Goal: Complete application form

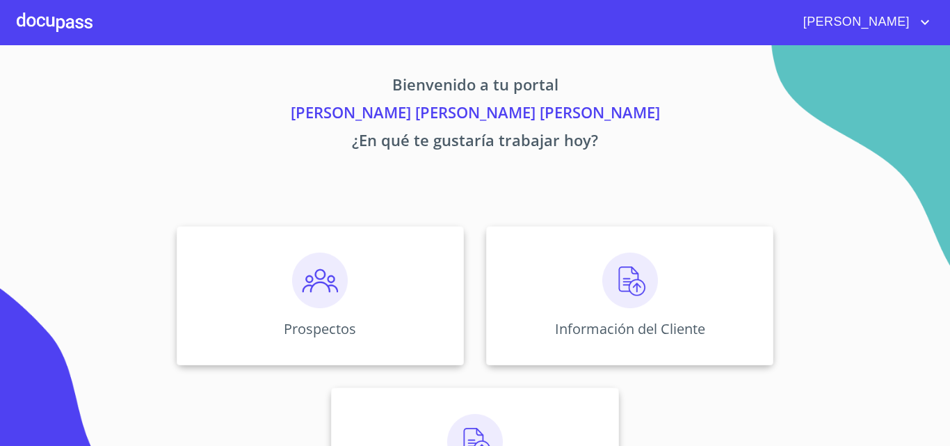
click at [43, 27] on div at bounding box center [55, 22] width 76 height 45
click at [388, 303] on div "Prospectos" at bounding box center [320, 295] width 287 height 139
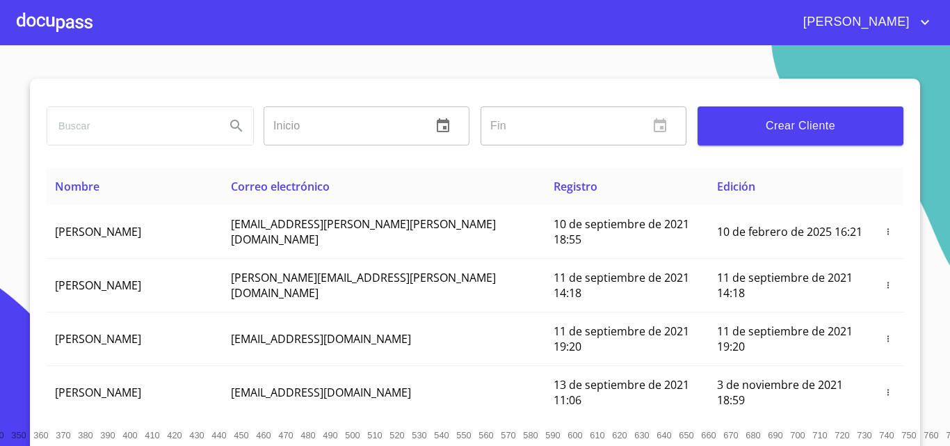
click at [793, 135] on span "Crear Cliente" at bounding box center [801, 125] width 184 height 19
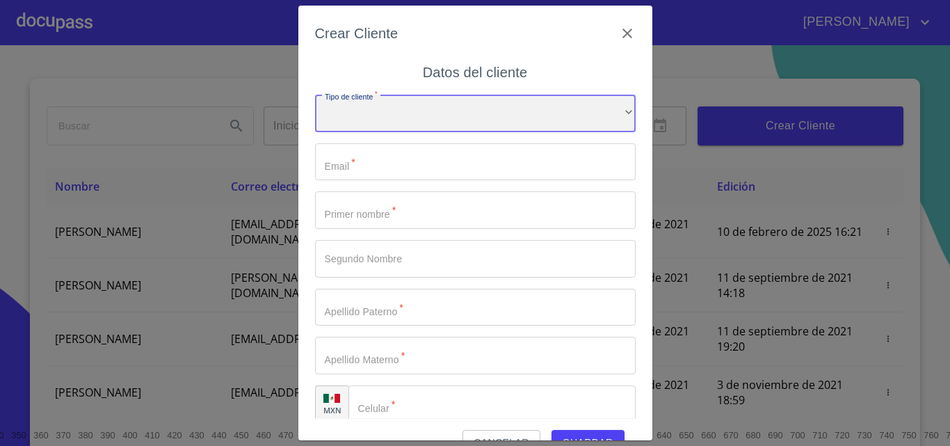
click at [457, 118] on div "​" at bounding box center [475, 114] width 321 height 38
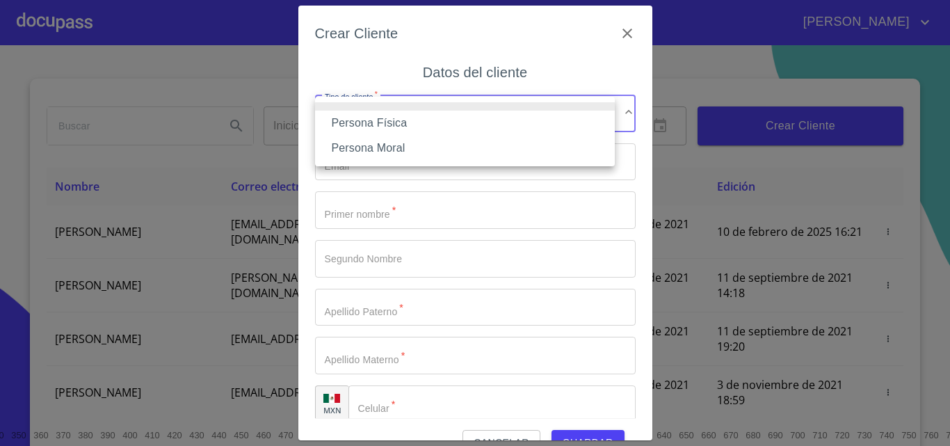
click at [422, 123] on li "Persona Física" at bounding box center [465, 123] width 300 height 25
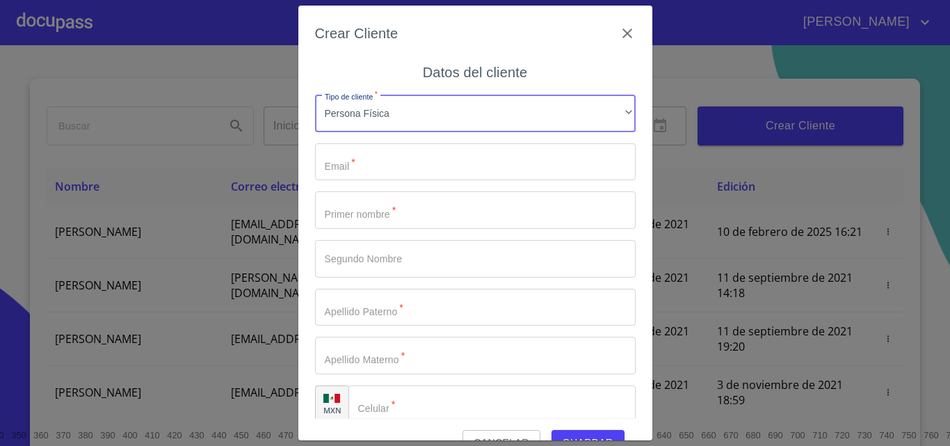
click at [424, 157] on input "Tipo de cliente   *" at bounding box center [475, 162] width 321 height 38
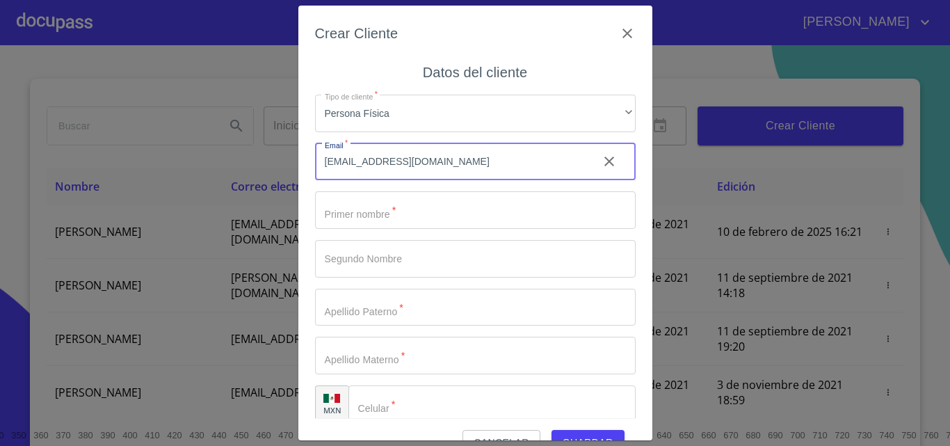
click at [411, 160] on input "[EMAIL_ADDRESS][DOMAIN_NAME]" at bounding box center [451, 162] width 272 height 38
click at [412, 162] on input "[EMAIL_ADDRESS][DOMAIN_NAME]" at bounding box center [451, 162] width 272 height 38
type input "[EMAIL_ADDRESS][DOMAIN_NAME]"
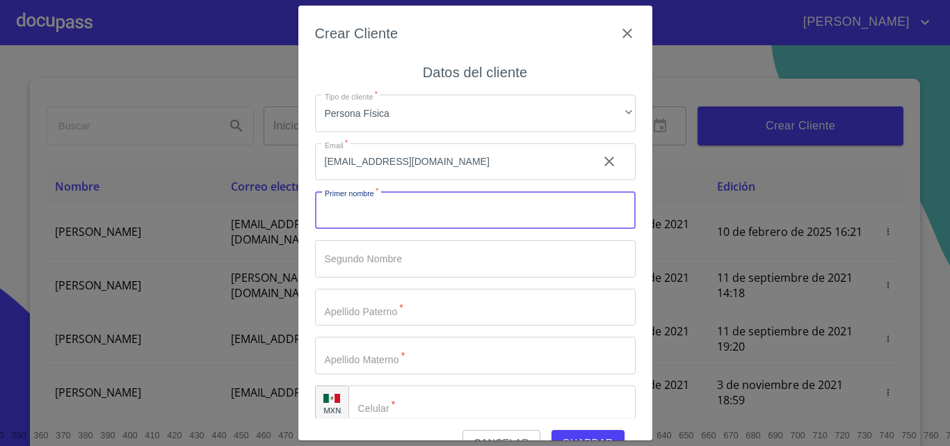
click at [390, 201] on input "Tipo de cliente   *" at bounding box center [475, 210] width 321 height 38
type input "j"
type input "[PERSON_NAME]"
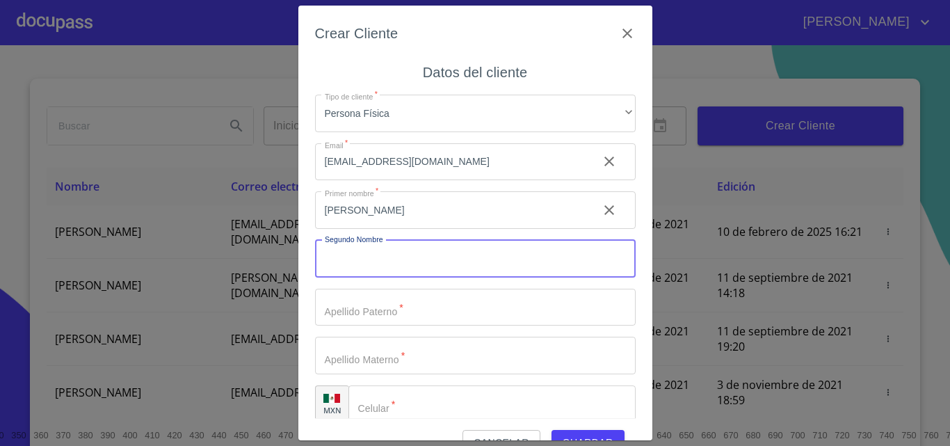
click at [422, 261] on input "Tipo de cliente   *" at bounding box center [475, 259] width 321 height 38
type input "MANUEL"
click at [409, 229] on input "Tipo de cliente   *" at bounding box center [451, 210] width 272 height 38
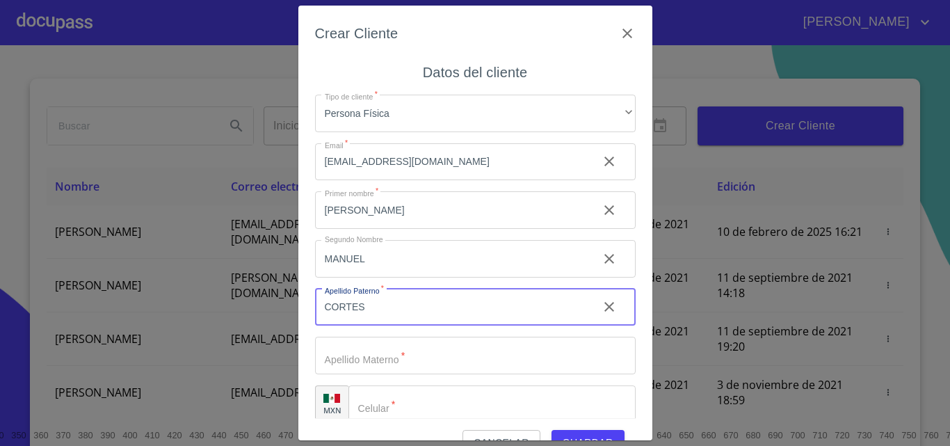
type input "CORTES"
click at [384, 229] on input "Tipo de cliente   *" at bounding box center [451, 210] width 272 height 38
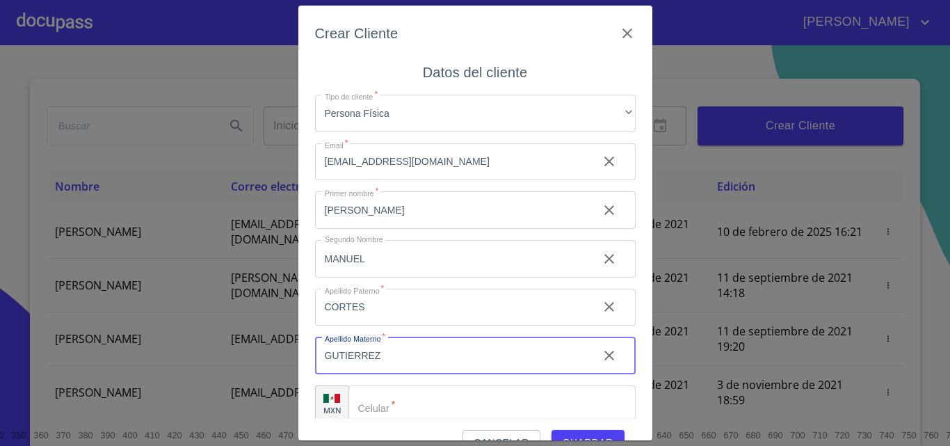
type input "GUTIERREZ"
click at [381, 399] on div "​" at bounding box center [492, 404] width 287 height 38
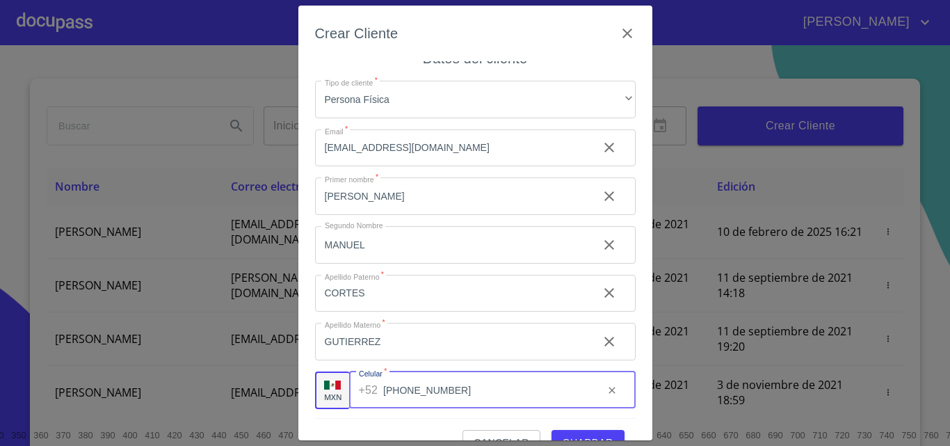
scroll to position [16, 0]
type input "[PHONE_NUMBER]"
click at [586, 436] on span "Guardar" at bounding box center [588, 442] width 51 height 17
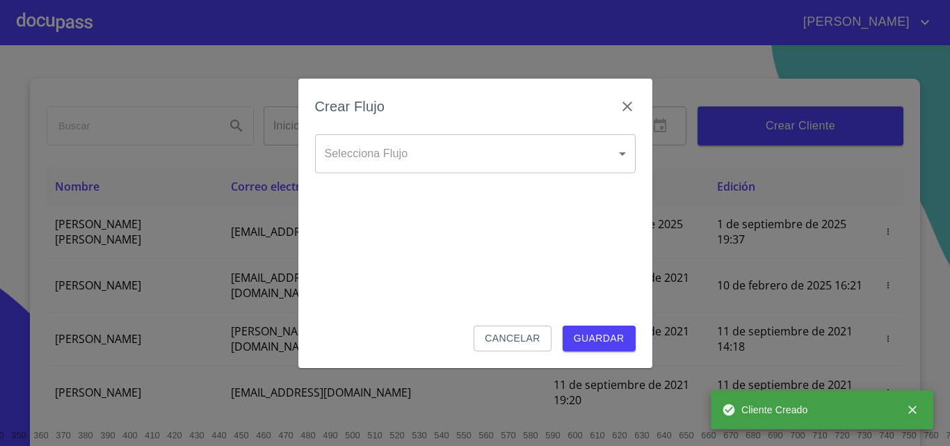
click at [394, 157] on body "[PERSON_NAME] ​ Fin ​ Crear Cliente Nombre Correo electrónico Registro Edición …" at bounding box center [475, 223] width 950 height 446
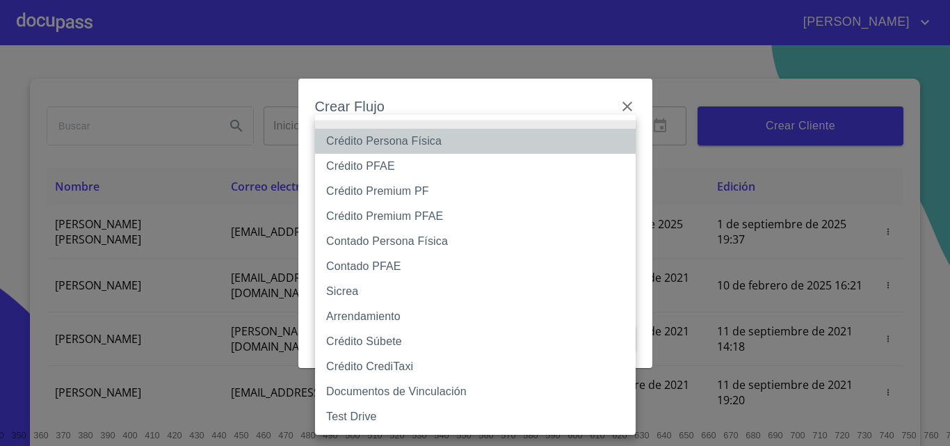
click at [412, 146] on li "Crédito Persona Física" at bounding box center [475, 141] width 321 height 25
type input "6009fb3c7d1714eb8809aa97"
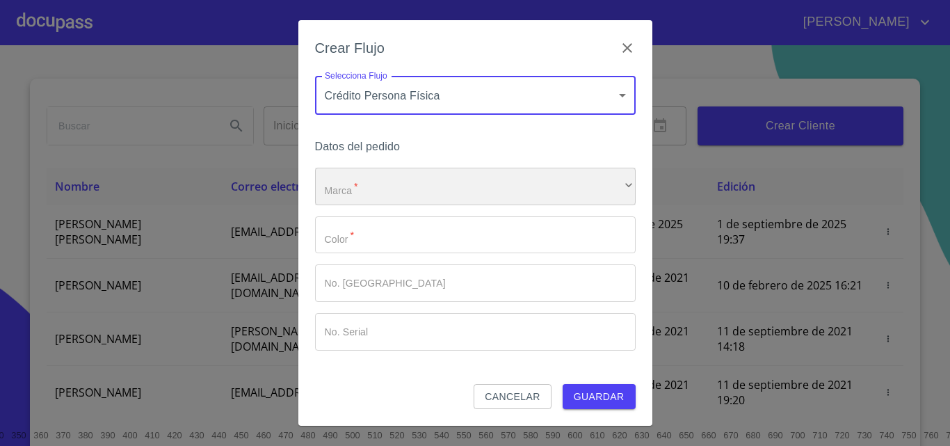
click at [387, 182] on div "​" at bounding box center [475, 187] width 321 height 38
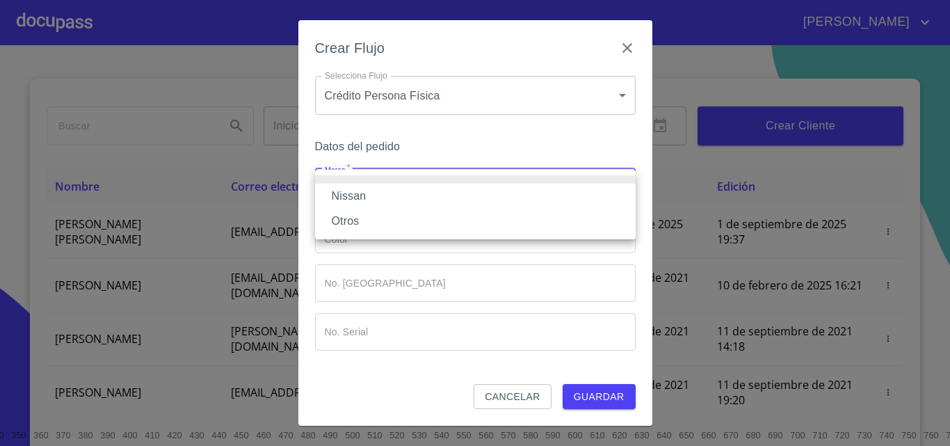
click at [389, 199] on li "Nissan" at bounding box center [475, 196] width 321 height 25
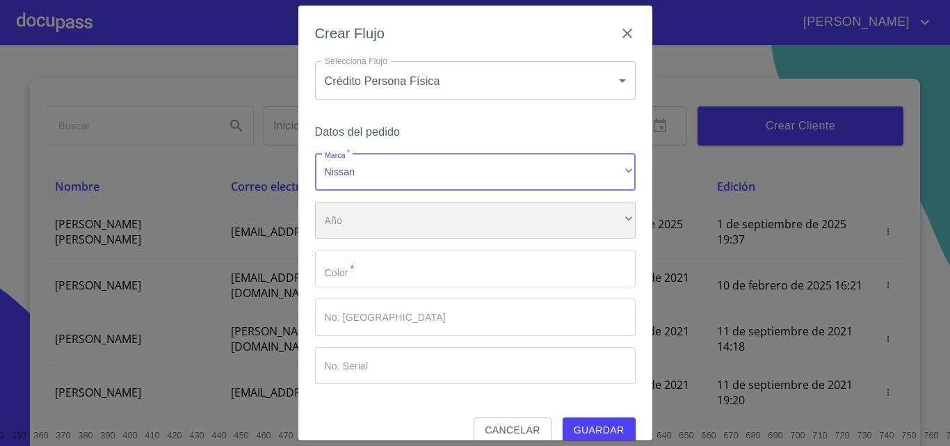
click at [391, 212] on div "​" at bounding box center [475, 221] width 321 height 38
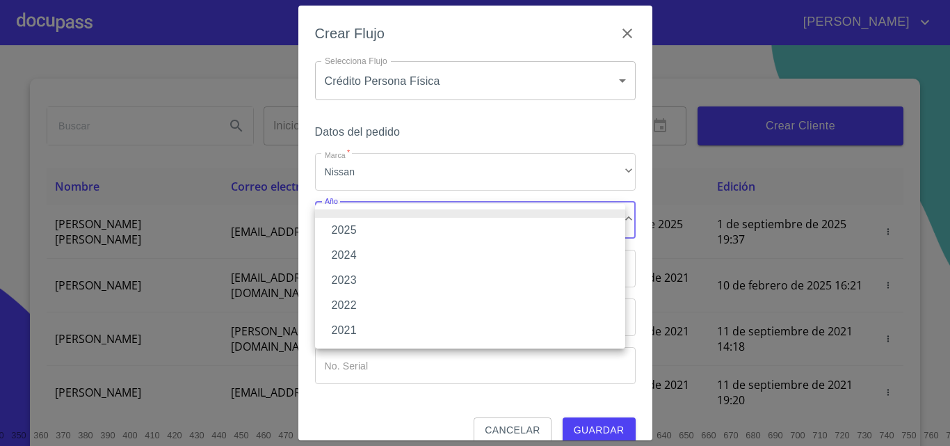
click at [391, 237] on li "2025" at bounding box center [470, 230] width 310 height 25
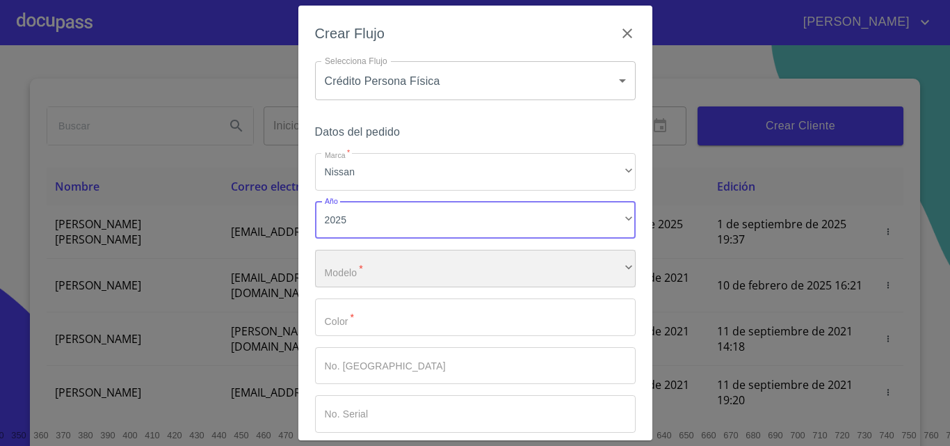
click at [394, 264] on div "​" at bounding box center [475, 269] width 321 height 38
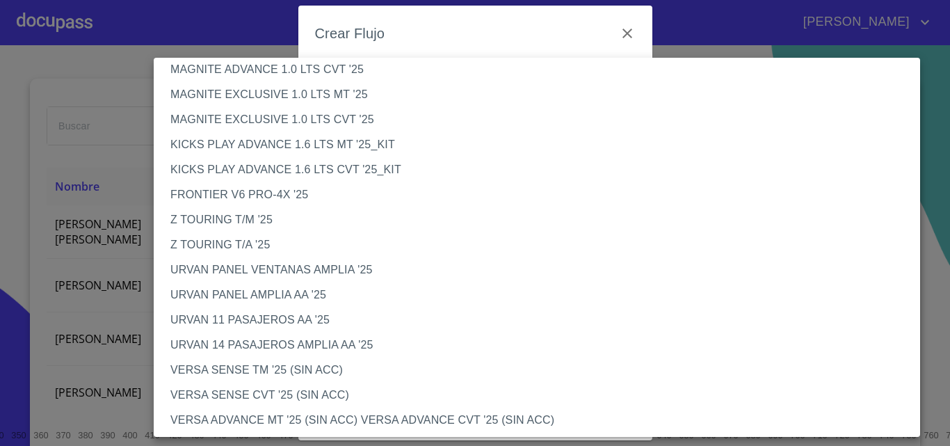
scroll to position [278, 0]
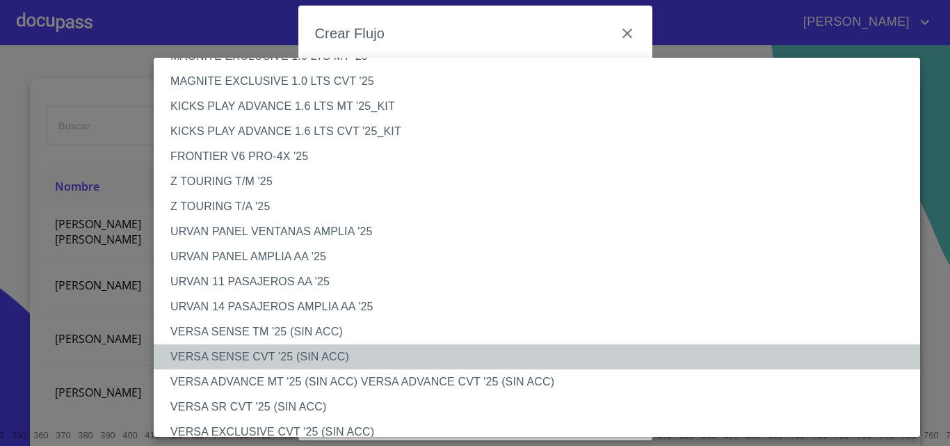
click at [221, 355] on li "VERSA SENSE CVT '25 (SIN ACC)" at bounding box center [542, 356] width 777 height 25
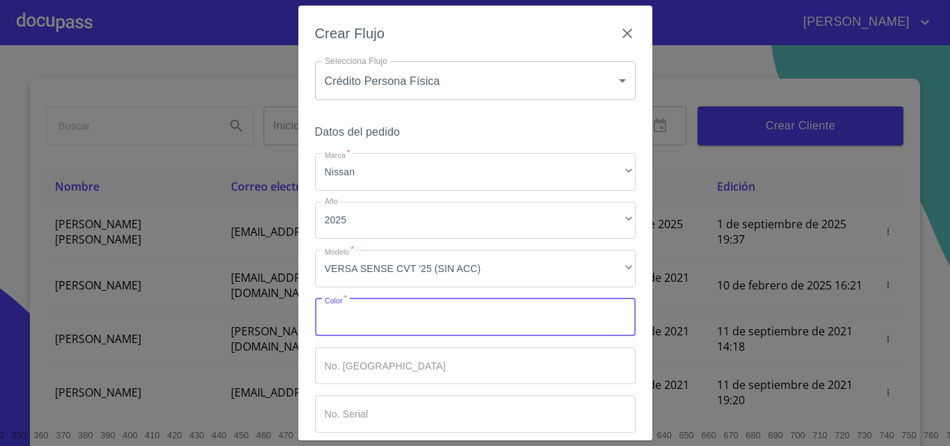
click at [411, 309] on input "Marca   *" at bounding box center [475, 318] width 321 height 38
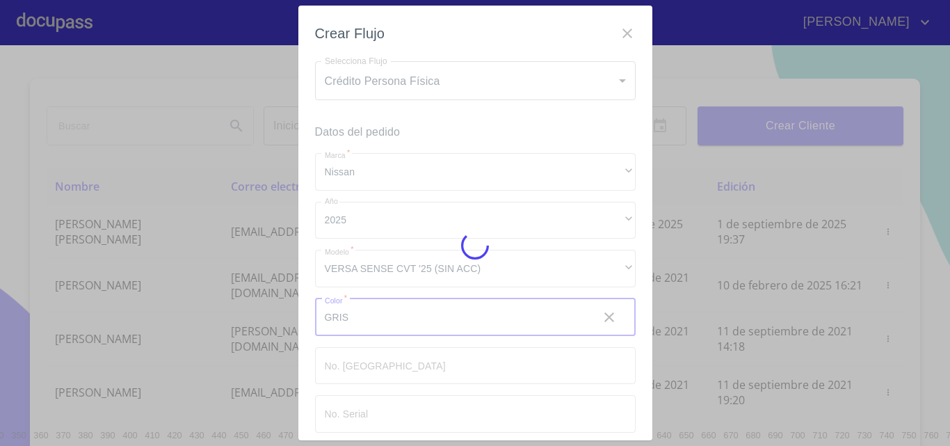
type input "GRIS"
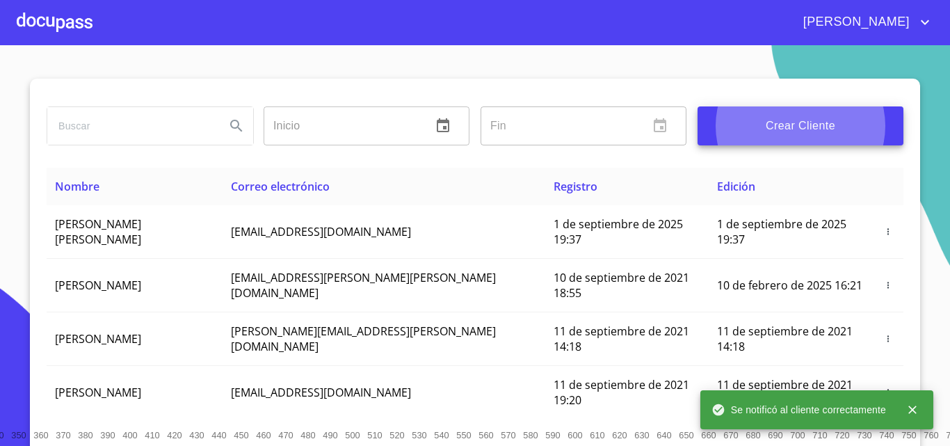
click at [71, 26] on div at bounding box center [55, 22] width 76 height 45
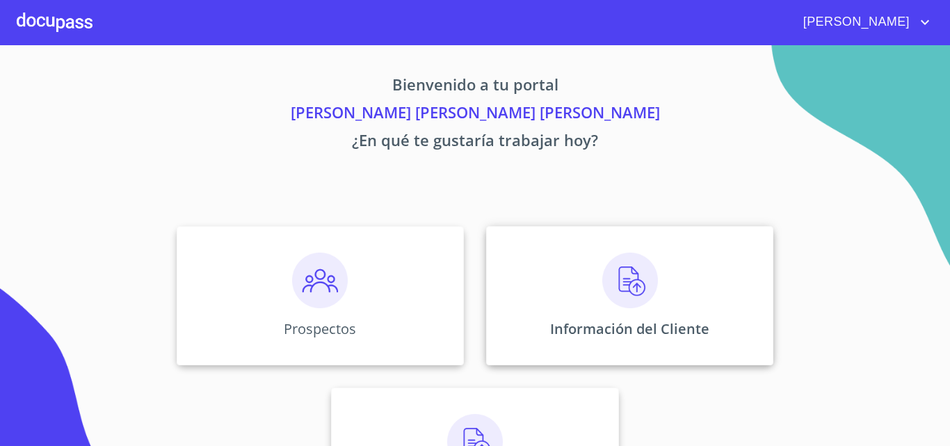
click at [534, 322] on div "Información del Cliente" at bounding box center [629, 295] width 287 height 139
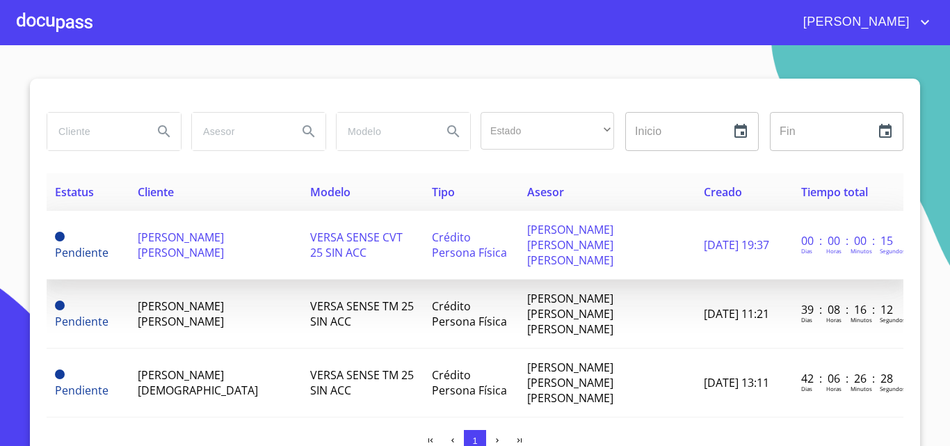
click at [265, 243] on td "[PERSON_NAME] [PERSON_NAME]" at bounding box center [215, 245] width 173 height 69
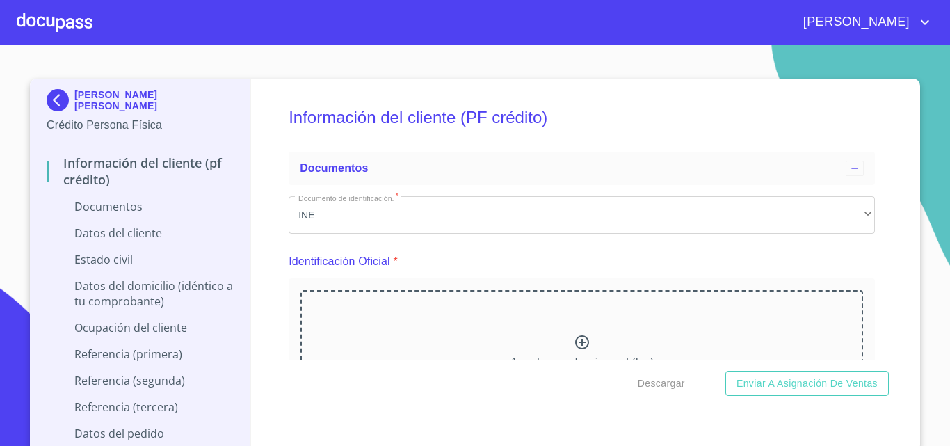
click at [54, 104] on img at bounding box center [61, 100] width 28 height 22
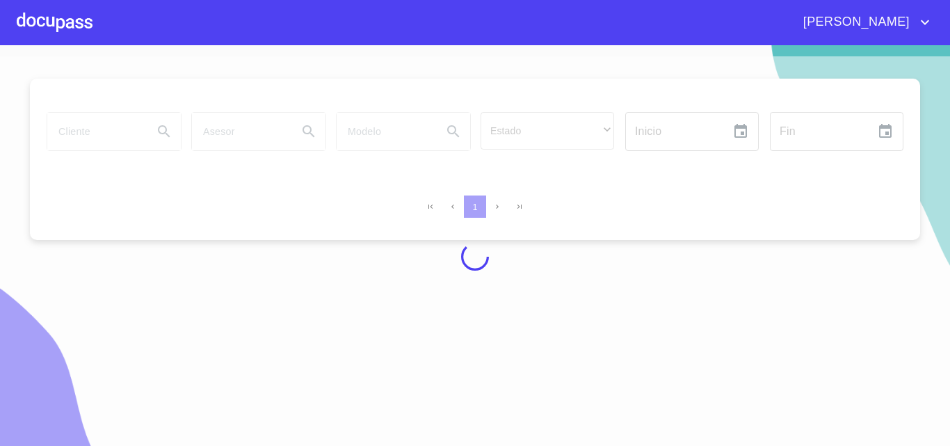
click at [50, 24] on div at bounding box center [55, 22] width 76 height 45
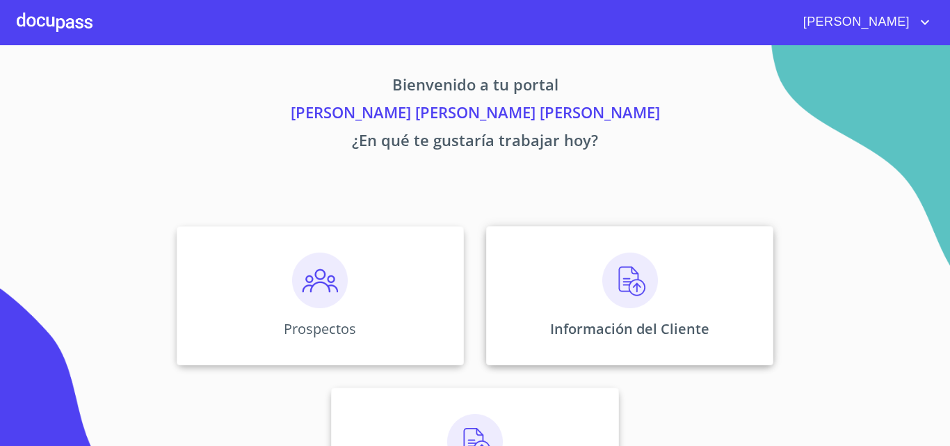
click at [679, 264] on div "Información del Cliente" at bounding box center [629, 295] width 287 height 139
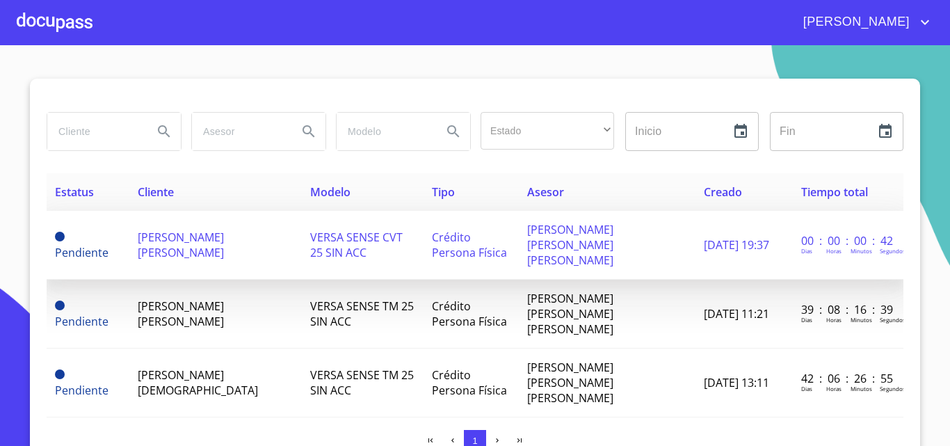
drag, startPoint x: 282, startPoint y: 241, endPoint x: 230, endPoint y: 245, distance: 52.3
click at [230, 245] on td "[PERSON_NAME] [PERSON_NAME]" at bounding box center [215, 245] width 173 height 69
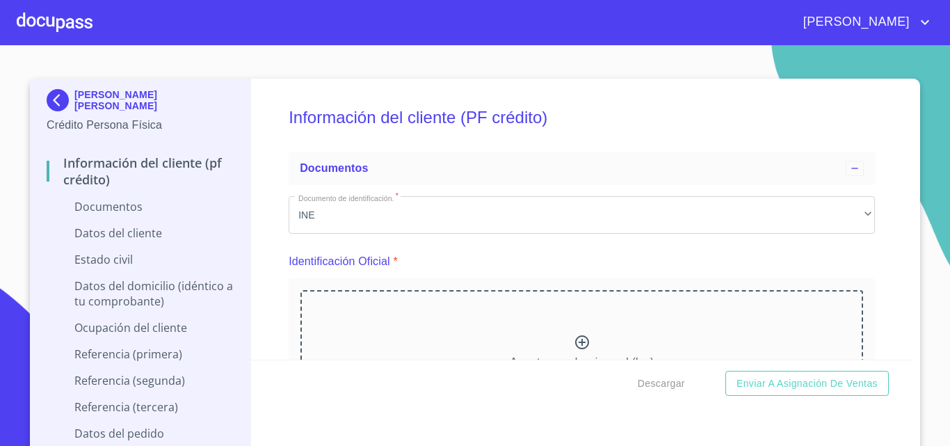
click at [49, 97] on img at bounding box center [61, 100] width 28 height 22
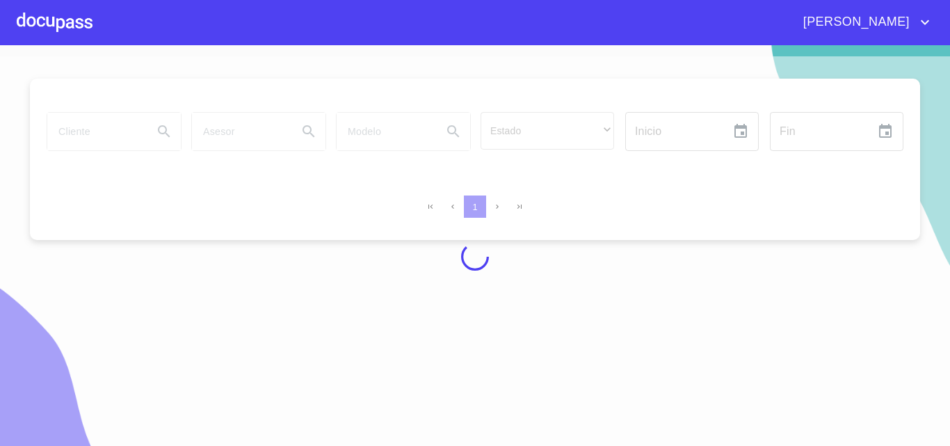
click at [37, 26] on div at bounding box center [55, 22] width 76 height 45
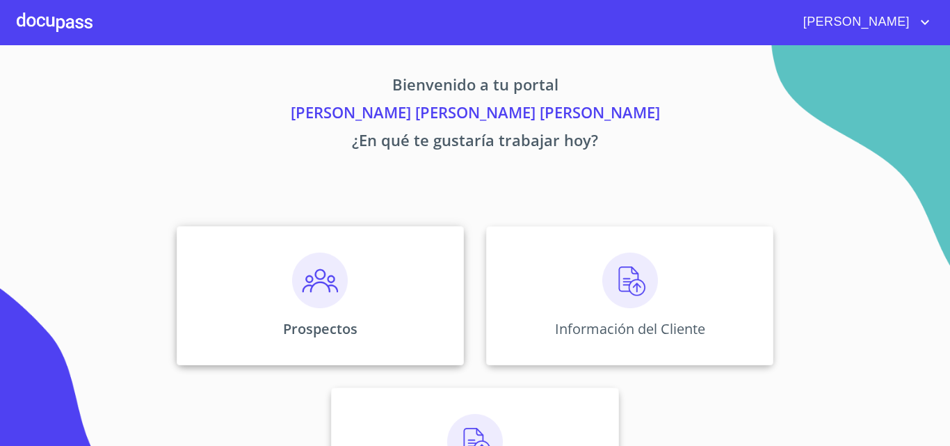
click at [292, 298] on img at bounding box center [320, 281] width 56 height 56
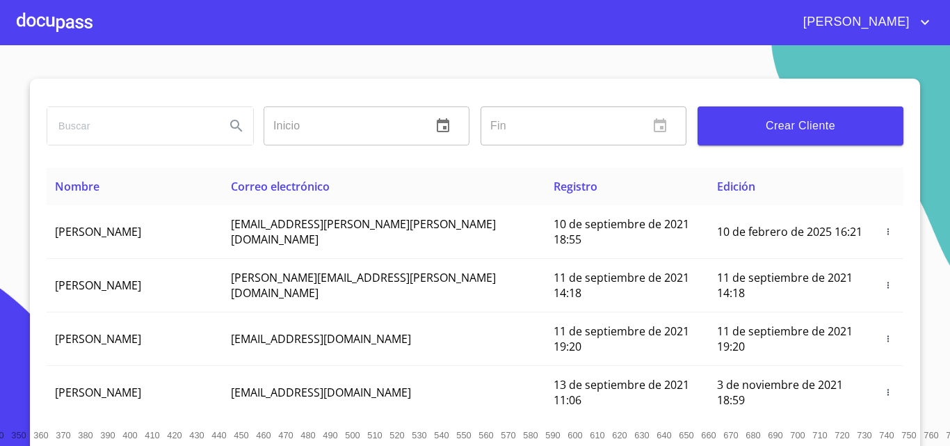
click at [44, 23] on div at bounding box center [55, 22] width 76 height 45
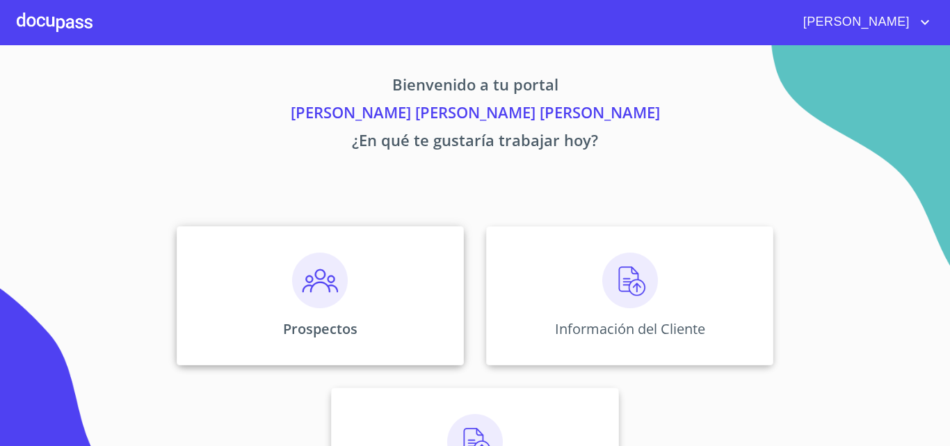
click at [258, 255] on div "Prospectos" at bounding box center [320, 295] width 287 height 139
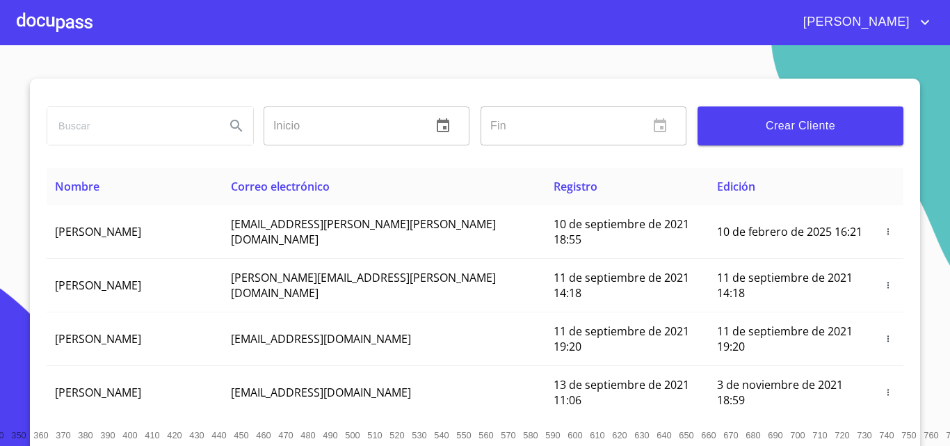
click at [151, 118] on input "search" at bounding box center [130, 126] width 167 height 38
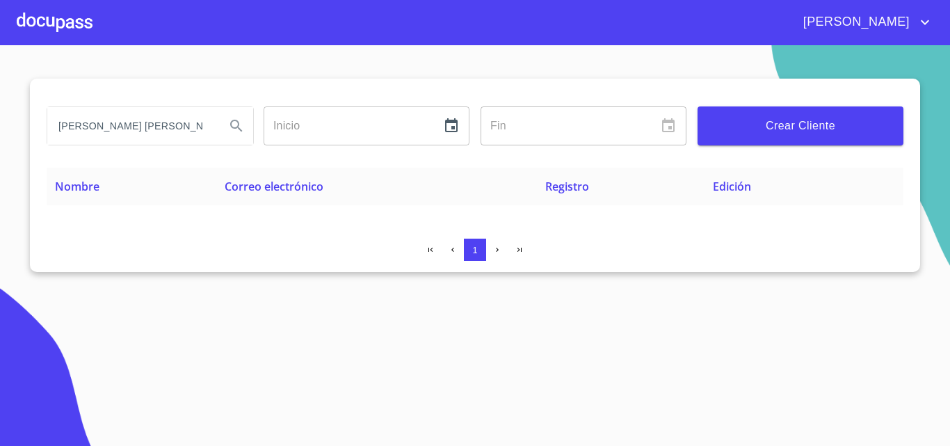
click at [186, 129] on input "[PERSON_NAME] [PERSON_NAME]" at bounding box center [130, 126] width 167 height 38
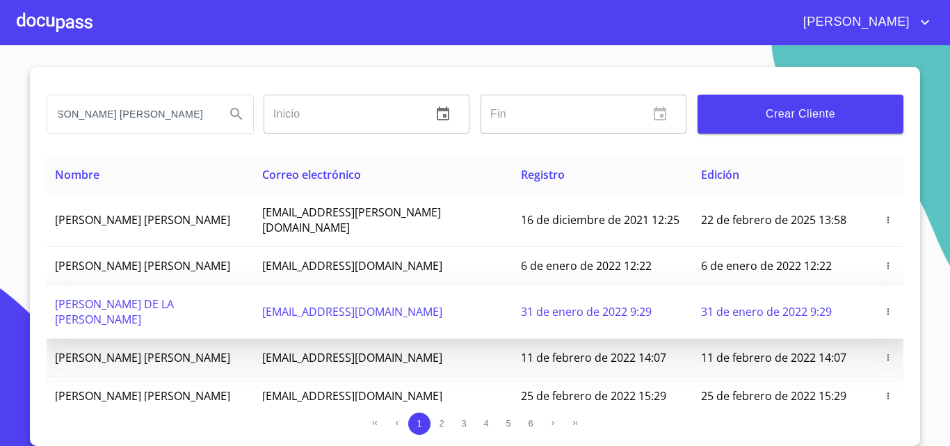
scroll to position [0, 33]
type input "[PERSON_NAME] [PERSON_NAME]"
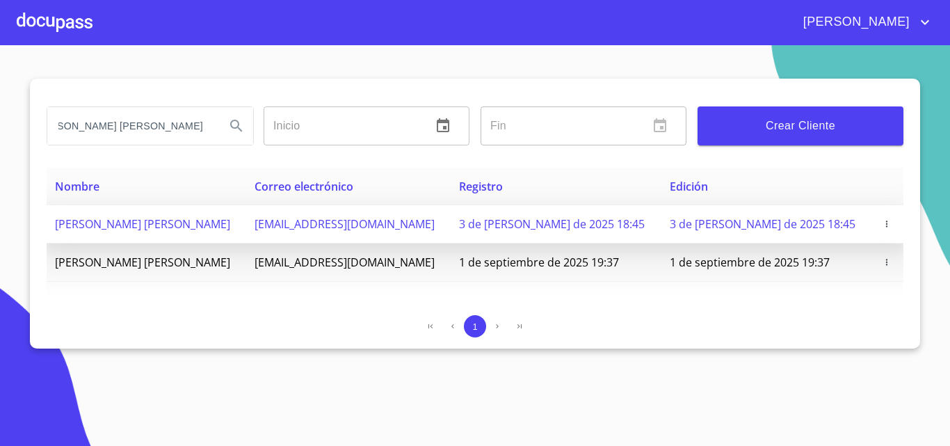
scroll to position [0, 0]
drag, startPoint x: 887, startPoint y: 222, endPoint x: 531, endPoint y: 234, distance: 356.5
click at [531, 234] on td "3 de [PERSON_NAME] de 2025 18:45" at bounding box center [556, 224] width 211 height 38
click at [888, 225] on icon "button" at bounding box center [887, 224] width 10 height 10
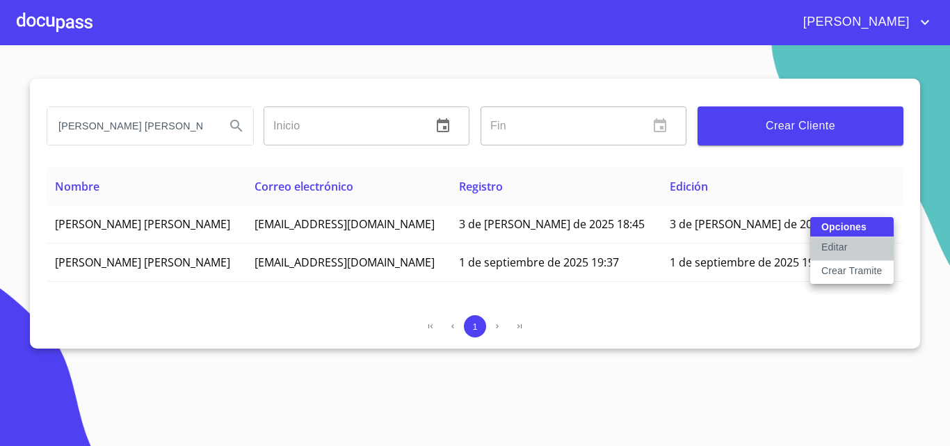
click at [857, 246] on button "Editar" at bounding box center [852, 249] width 83 height 24
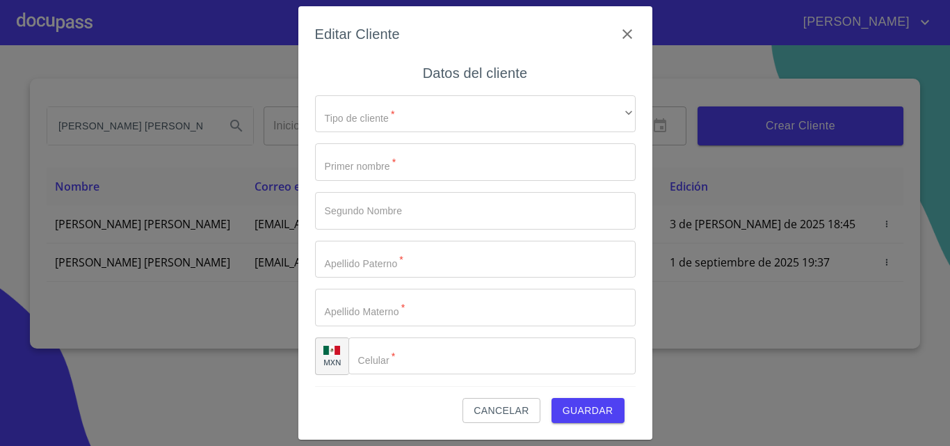
type input "[PERSON_NAME]"
type input "MANUEL"
type input "CORTES"
type input "GUTIERREZ"
type input "[PHONE_NUMBER]"
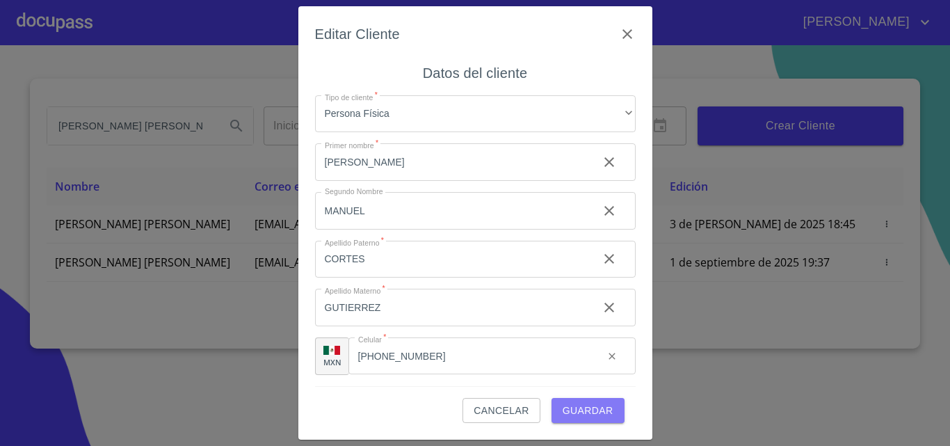
click at [574, 406] on span "Guardar" at bounding box center [588, 410] width 51 height 17
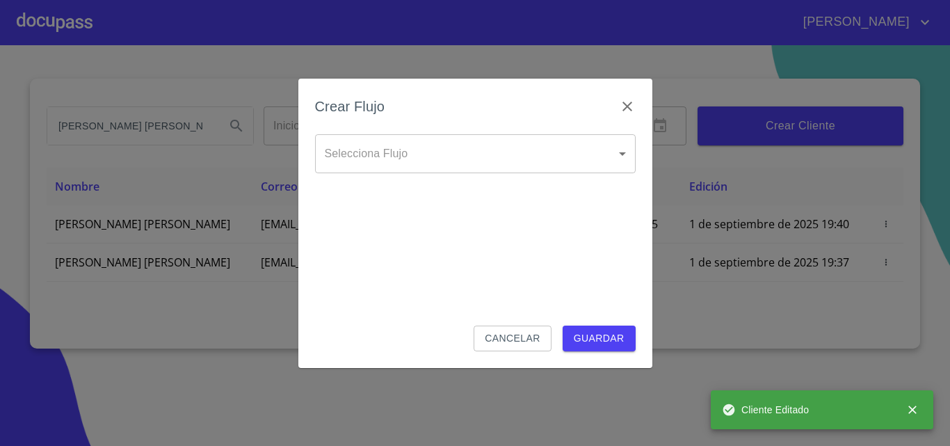
click at [467, 161] on body "[PERSON_NAME] [PERSON_NAME] [PERSON_NAME] Inicio ​ Fin ​ Crear Cliente Nombre C…" at bounding box center [475, 223] width 950 height 446
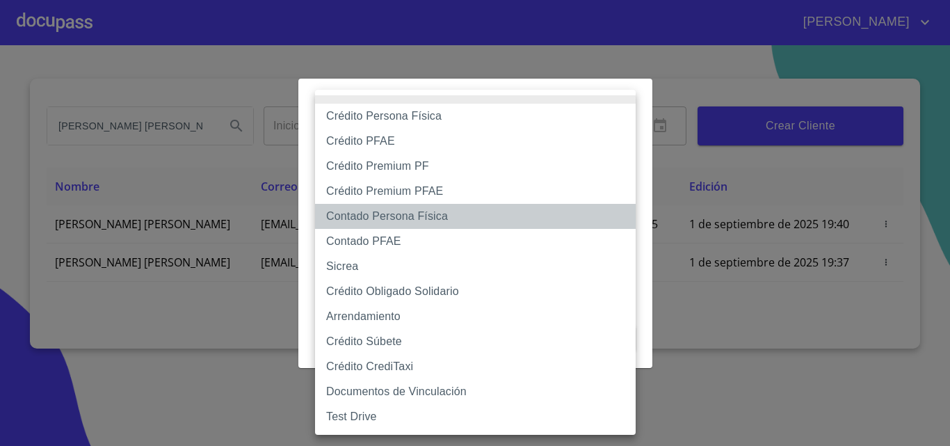
click at [424, 216] on li "Contado Persona Física" at bounding box center [475, 216] width 321 height 25
type input "60bf975b0d9865ccc2471536"
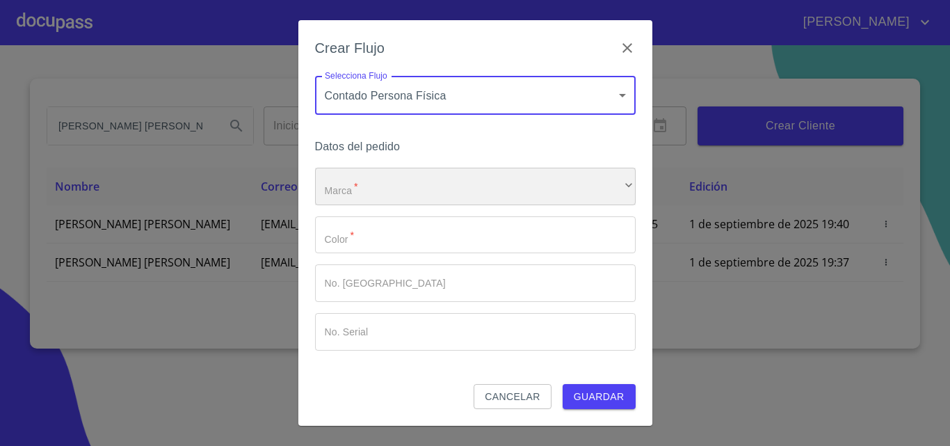
click at [429, 195] on div "​" at bounding box center [475, 187] width 321 height 38
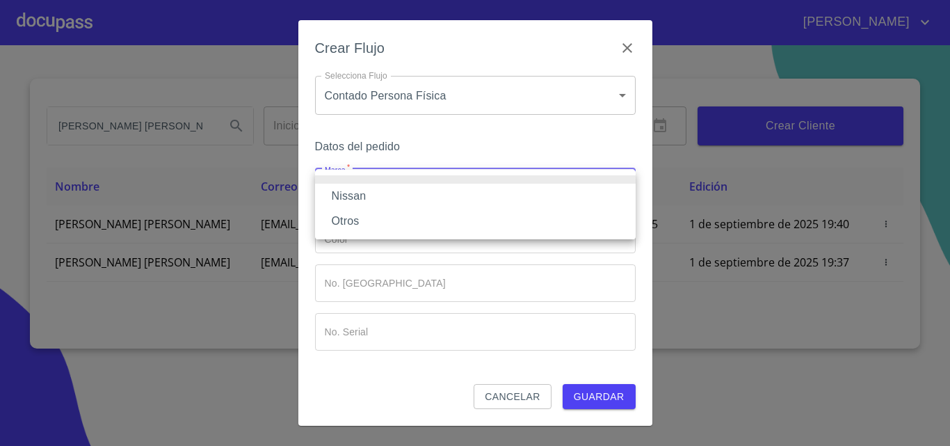
click at [421, 197] on li "Nissan" at bounding box center [475, 196] width 321 height 25
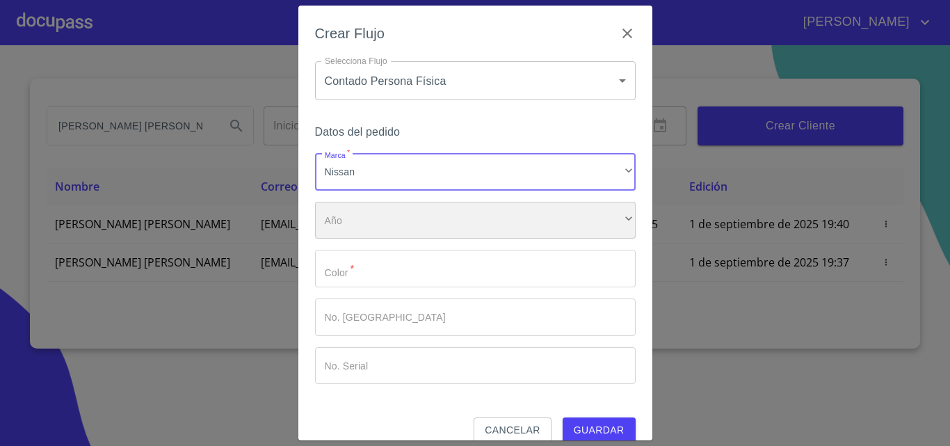
click at [414, 214] on div "​" at bounding box center [475, 221] width 321 height 38
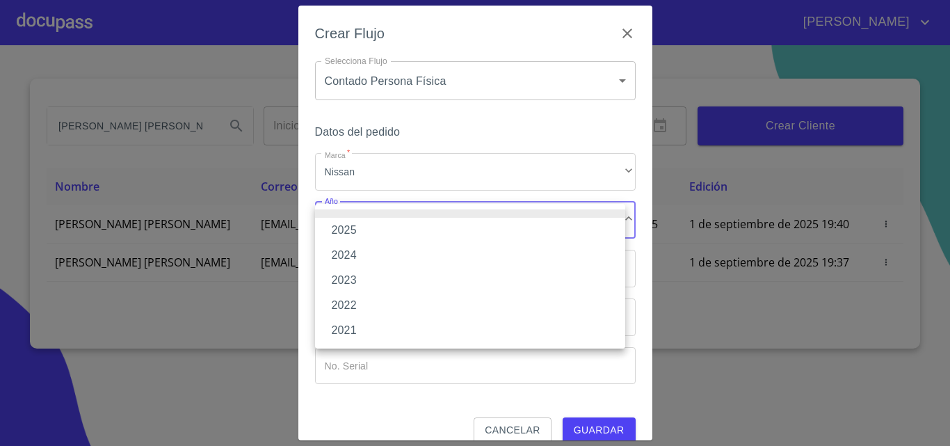
click at [412, 223] on li "2025" at bounding box center [470, 230] width 310 height 25
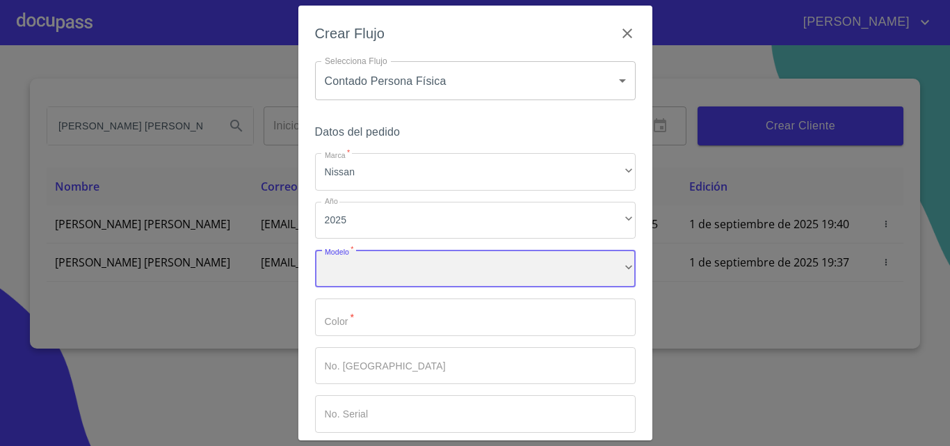
click at [404, 276] on div "​" at bounding box center [475, 269] width 321 height 38
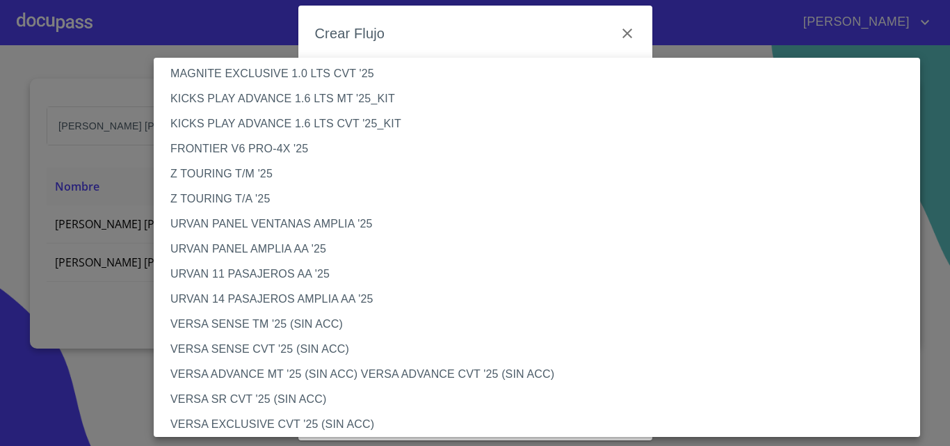
scroll to position [348, 0]
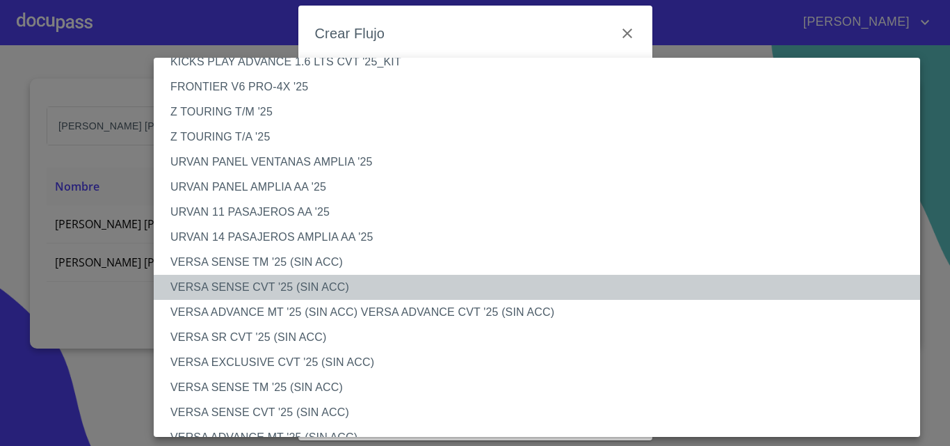
click at [312, 276] on li "VERSA SENSE CVT '25 (SIN ACC)" at bounding box center [542, 287] width 777 height 25
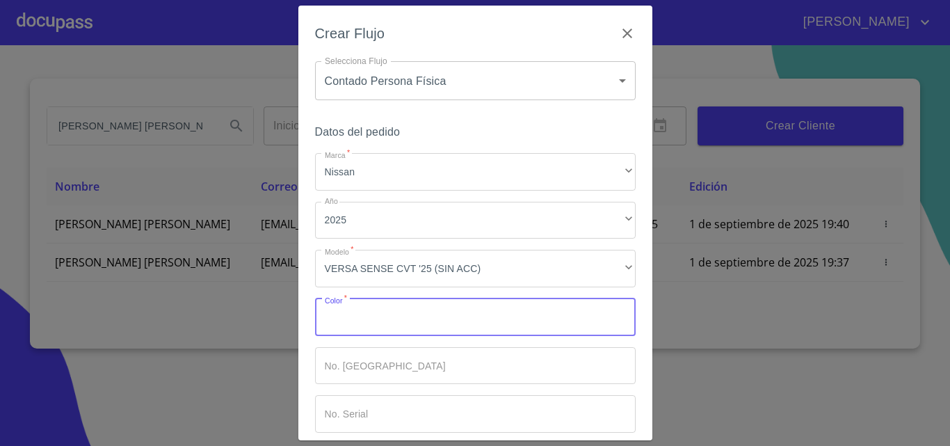
click at [350, 304] on input "Marca   *" at bounding box center [475, 318] width 321 height 38
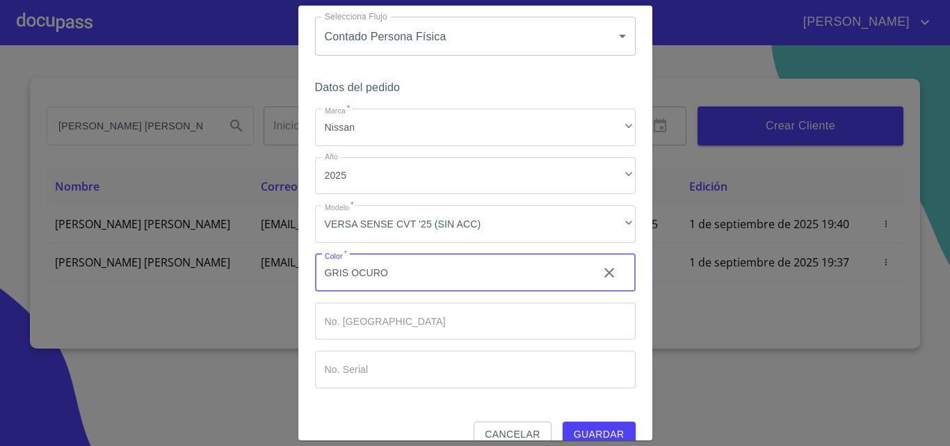
scroll to position [67, 0]
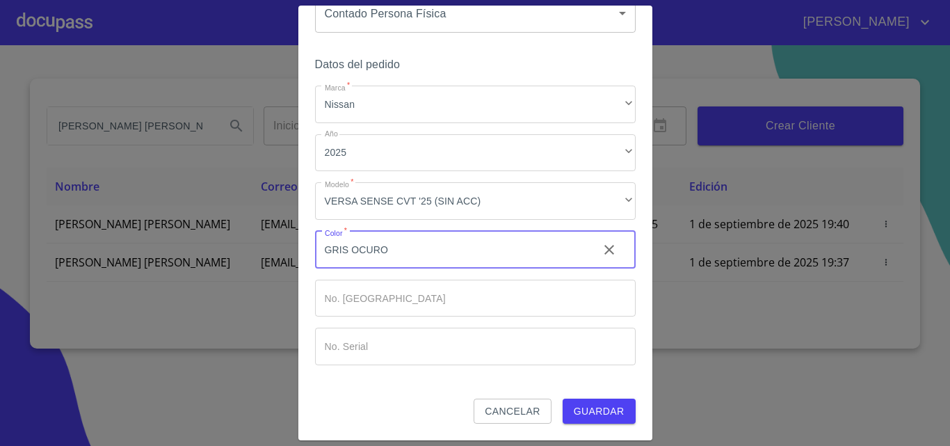
type input "GRIS OCURO"
click at [597, 417] on span "Guardar" at bounding box center [599, 411] width 51 height 17
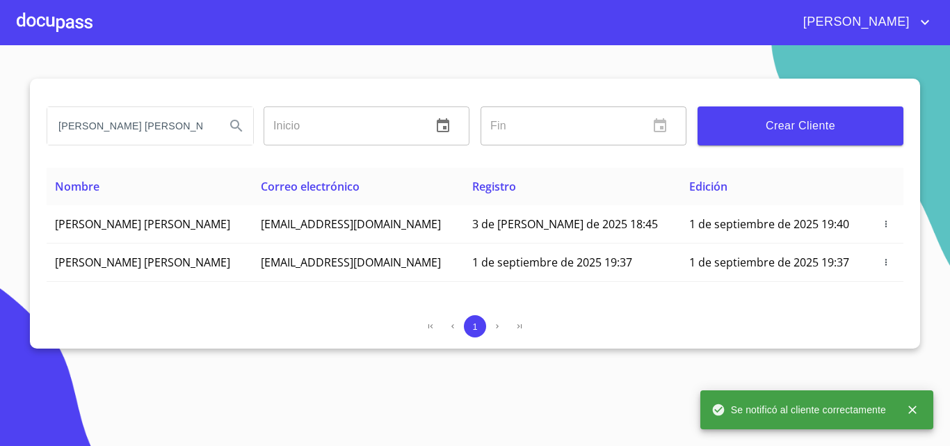
click at [50, 19] on div at bounding box center [55, 22] width 76 height 45
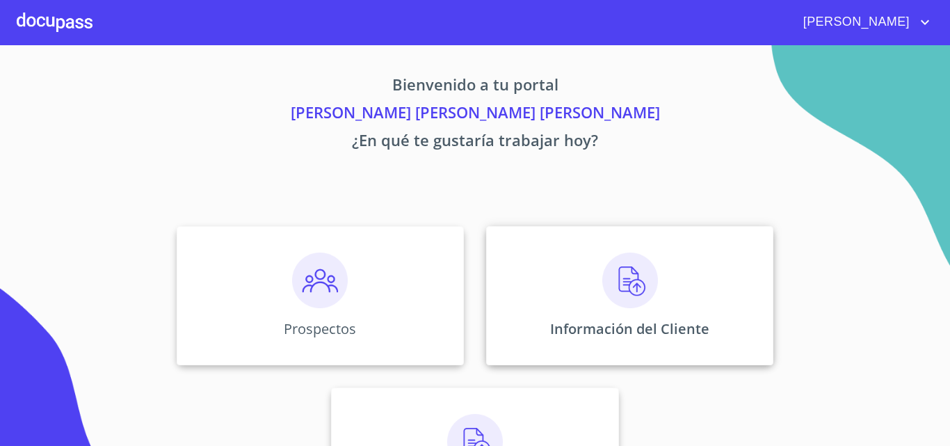
click at [682, 307] on div "Información del Cliente" at bounding box center [629, 295] width 287 height 139
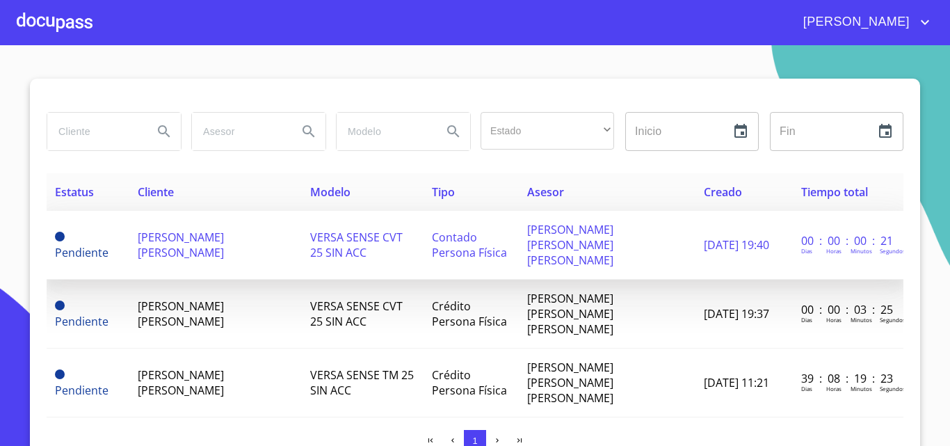
click at [376, 230] on span "VERSA SENSE CVT 25 SIN ACC" at bounding box center [356, 245] width 93 height 31
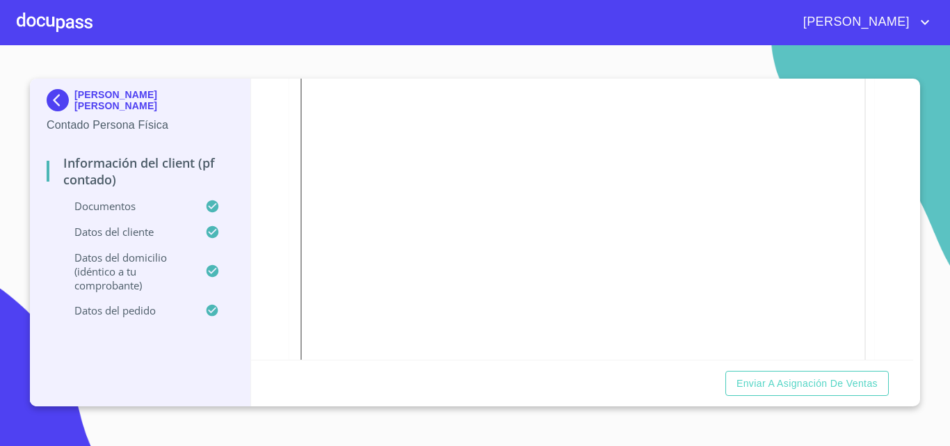
scroll to position [557, 0]
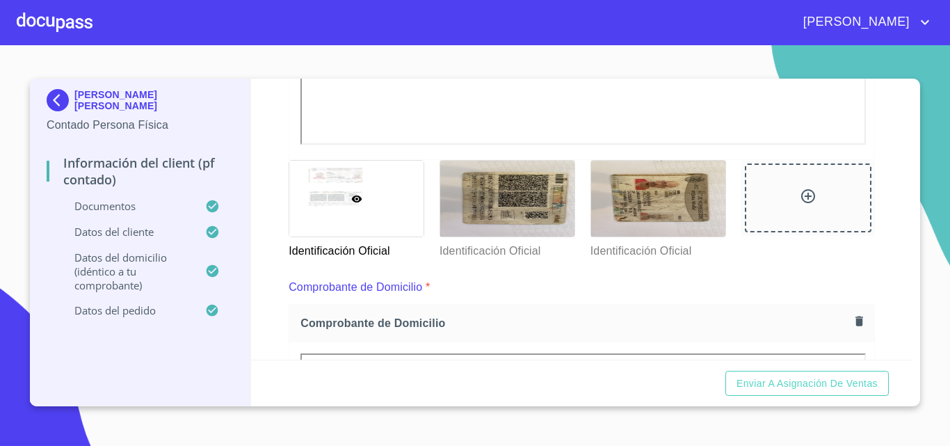
click at [455, 300] on div "Comprobante de Domicilio *" at bounding box center [582, 287] width 587 height 33
drag, startPoint x: 648, startPoint y: 213, endPoint x: 520, endPoint y: 288, distance: 148.5
click at [520, 288] on div "Comprobante de Domicilio *" at bounding box center [582, 287] width 587 height 33
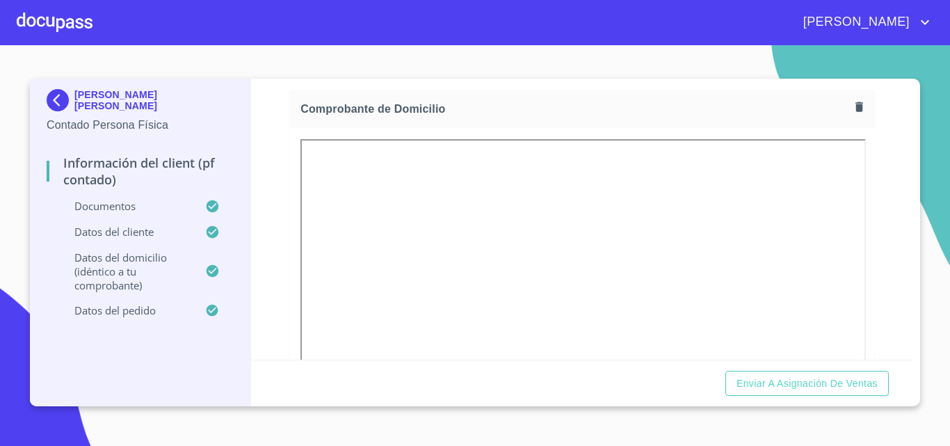
scroll to position [765, 0]
click at [856, 109] on icon "button" at bounding box center [860, 113] width 8 height 10
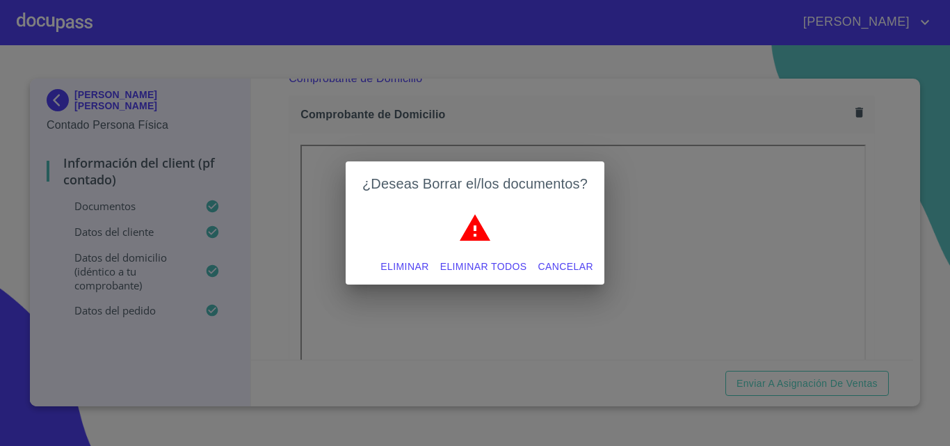
click at [405, 264] on span "Eliminar" at bounding box center [405, 266] width 48 height 17
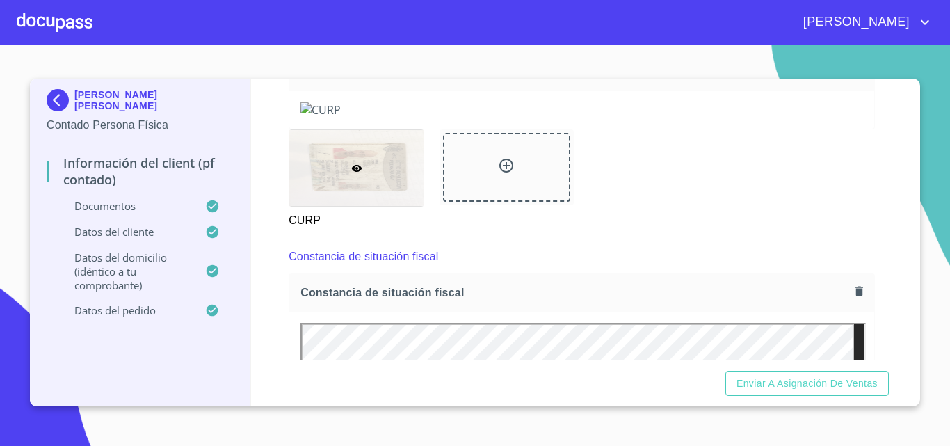
scroll to position [1392, 0]
click at [321, 116] on img at bounding box center [582, 108] width 563 height 15
click at [855, 76] on icon "button" at bounding box center [859, 69] width 13 height 13
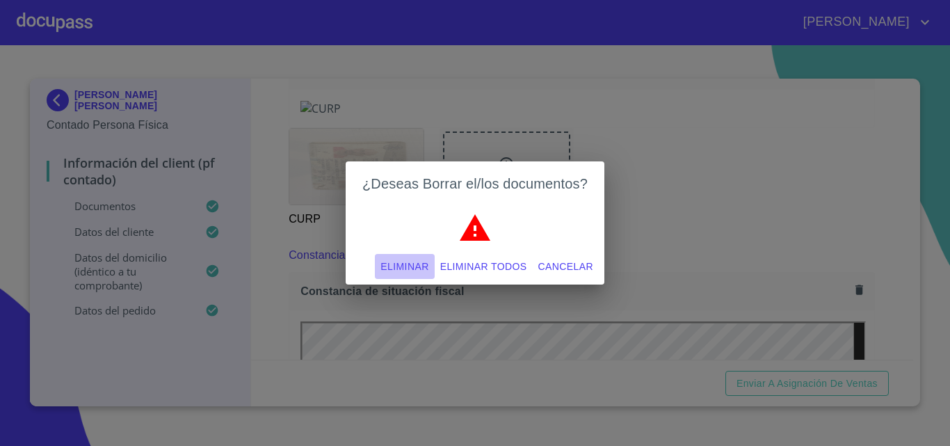
click at [408, 269] on span "Eliminar" at bounding box center [405, 266] width 48 height 17
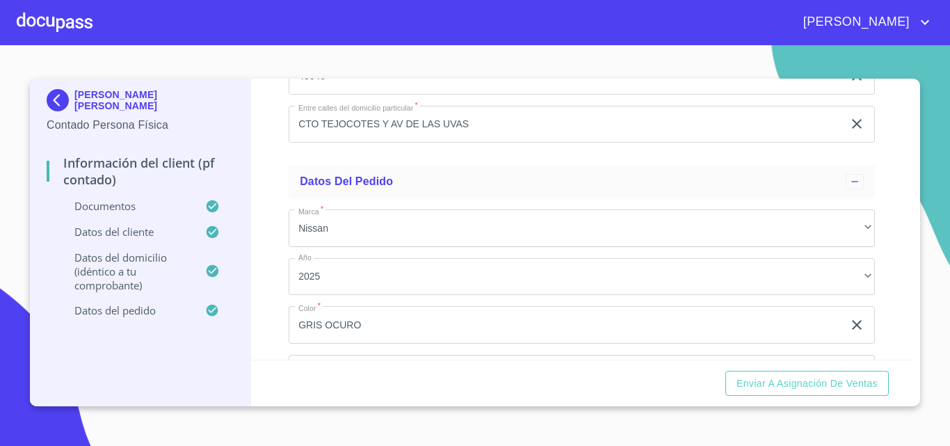
scroll to position [3730, 0]
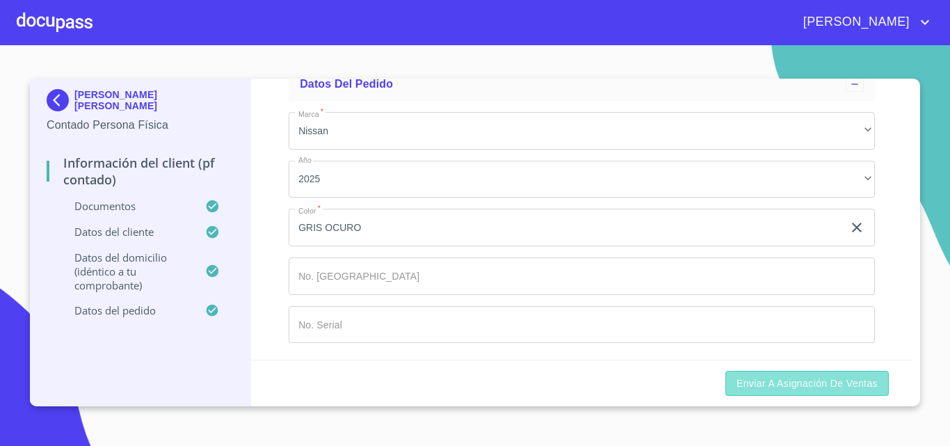
click at [846, 388] on span "Enviar a Asignación de Ventas" at bounding box center [807, 383] width 141 height 17
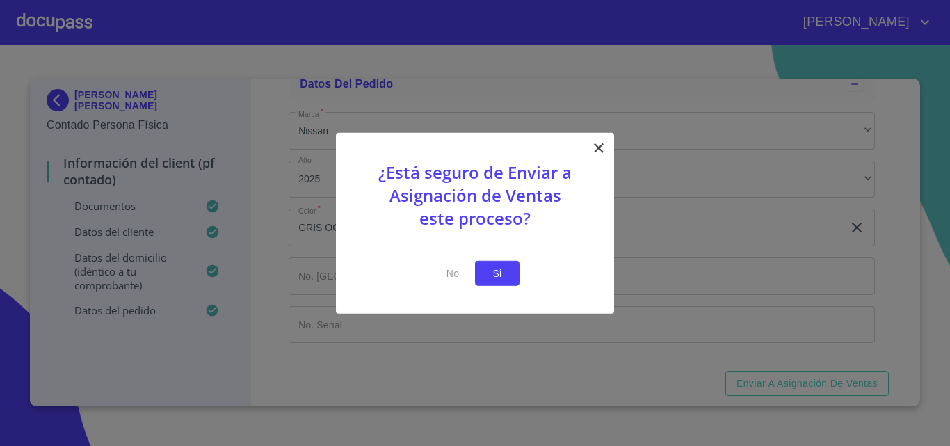
click at [495, 269] on span "Si" at bounding box center [497, 272] width 22 height 17
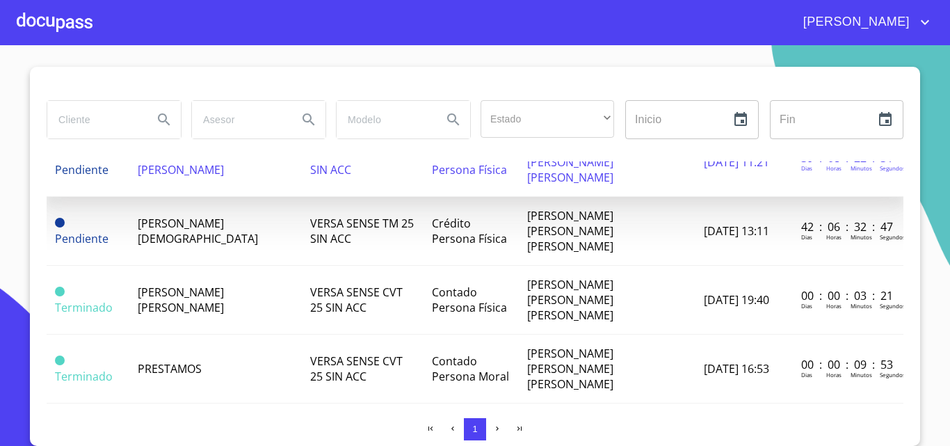
scroll to position [139, 0]
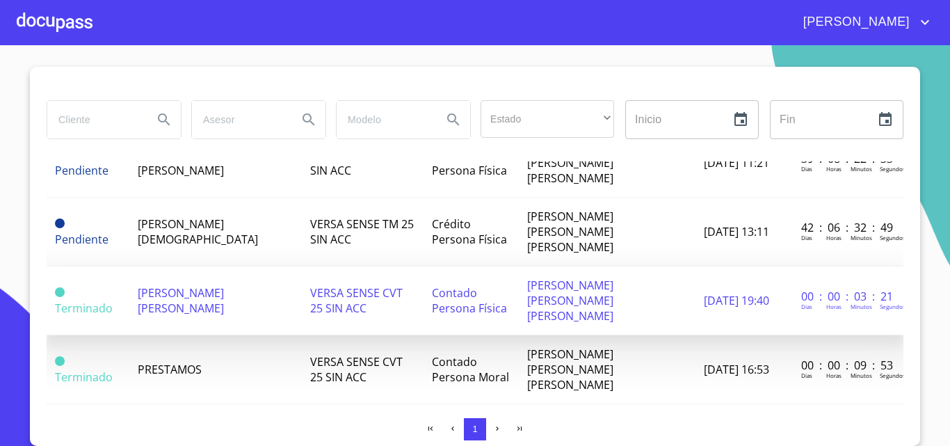
click at [363, 285] on span "VERSA SENSE CVT 25 SIN ACC" at bounding box center [356, 300] width 93 height 31
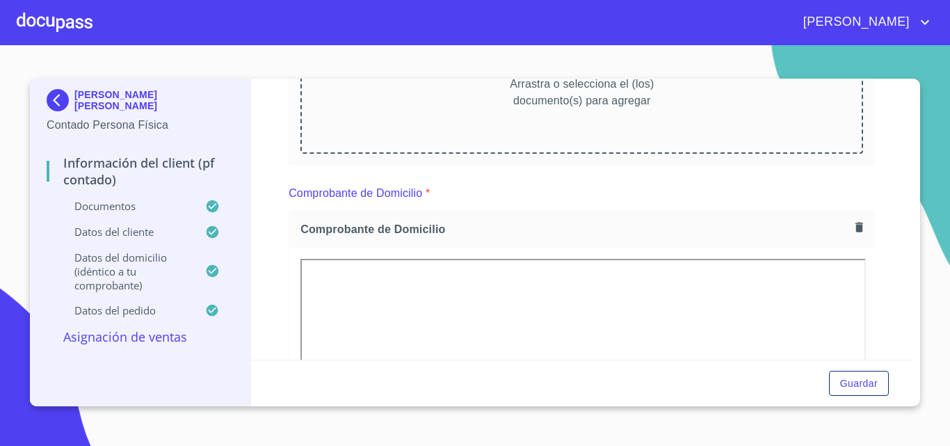
scroll to position [1069, 0]
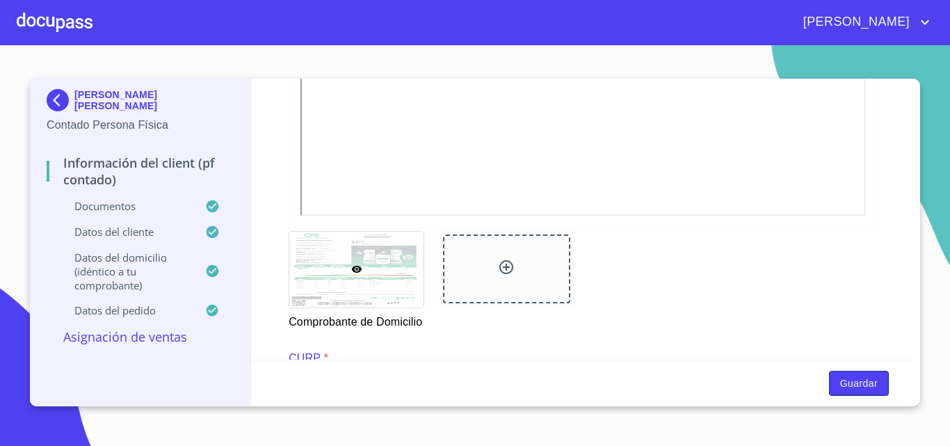
click at [869, 380] on span "Guardar" at bounding box center [860, 383] width 38 height 17
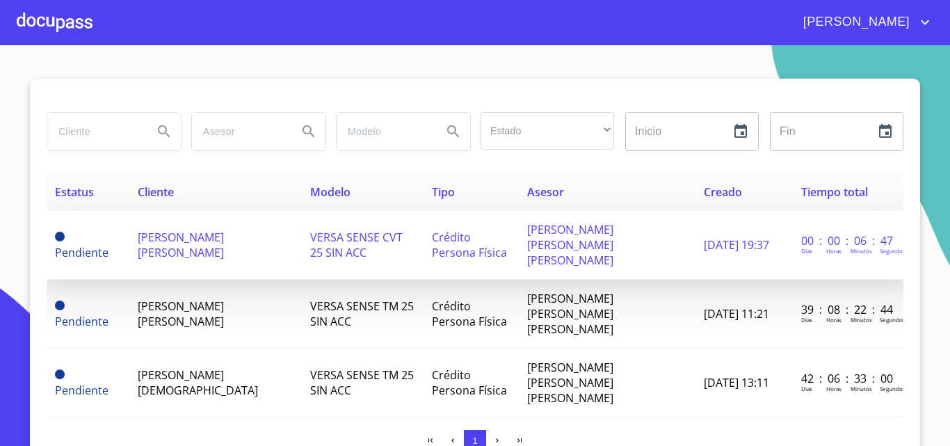
click at [385, 232] on span "VERSA SENSE CVT 25 SIN ACC" at bounding box center [356, 245] width 93 height 31
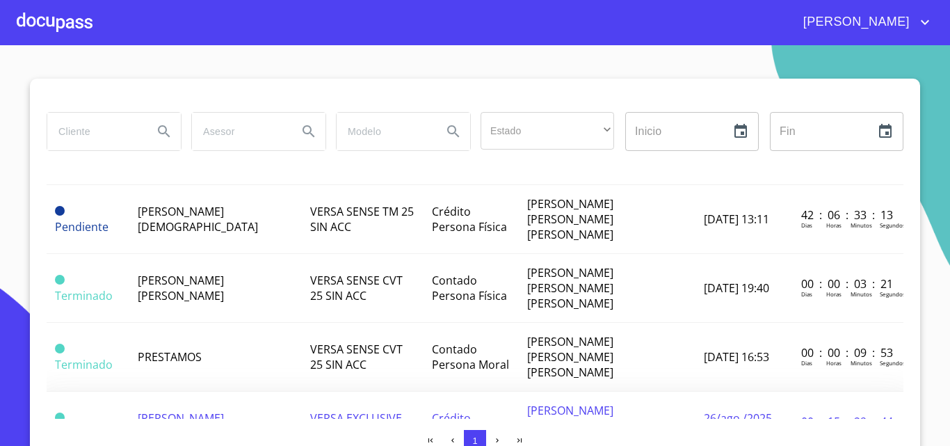
scroll to position [139, 0]
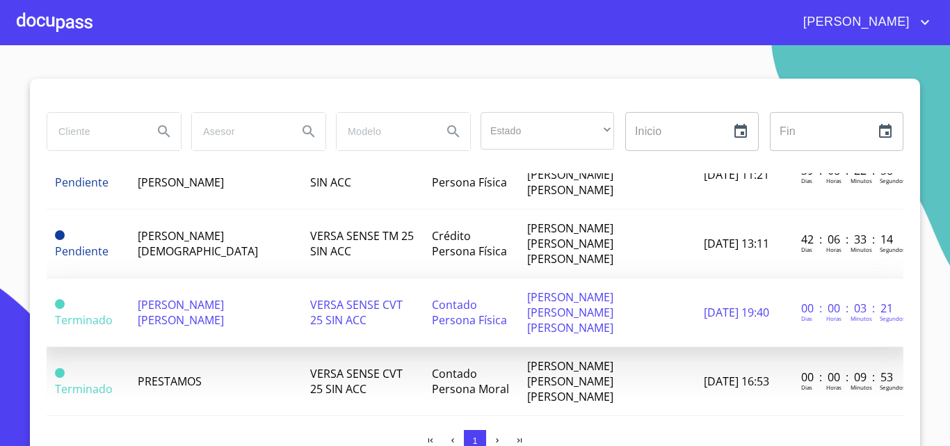
click at [249, 278] on td "[PERSON_NAME] [PERSON_NAME]" at bounding box center [215, 312] width 173 height 69
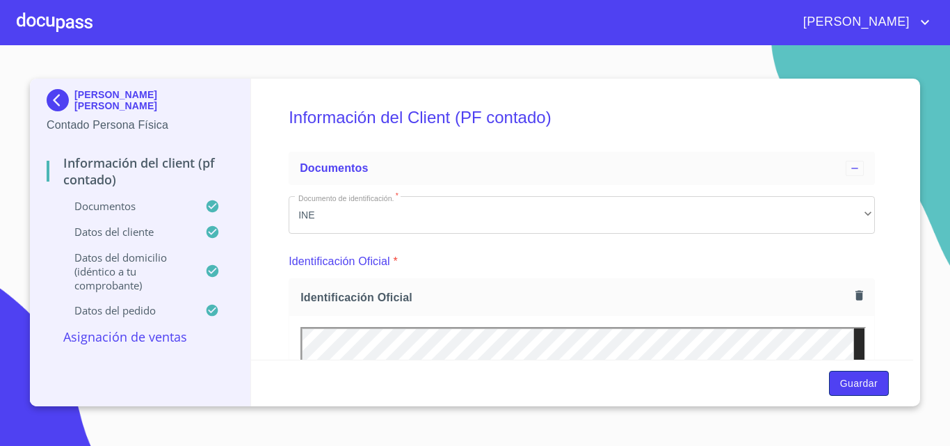
click at [855, 381] on span "Guardar" at bounding box center [860, 383] width 38 height 17
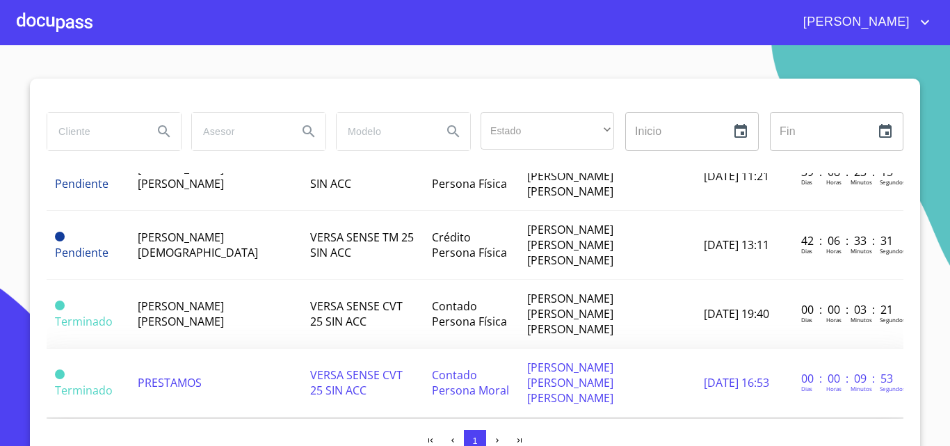
scroll to position [139, 0]
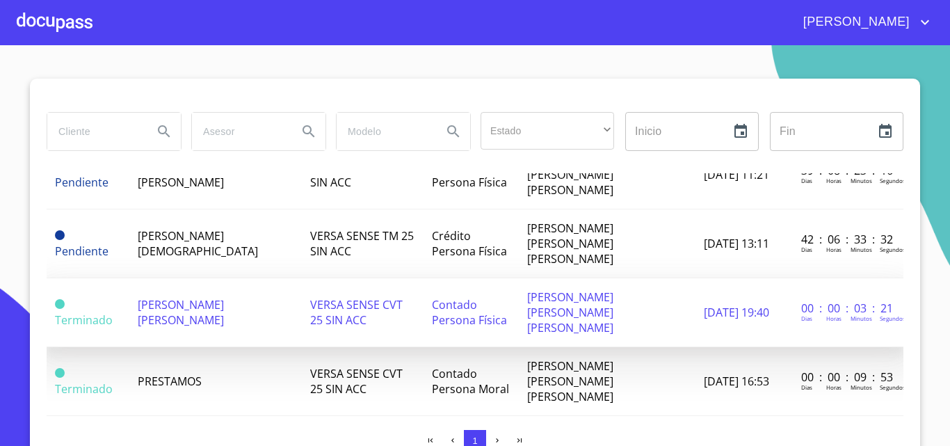
click at [337, 297] on span "VERSA SENSE CVT 25 SIN ACC" at bounding box center [356, 312] width 93 height 31
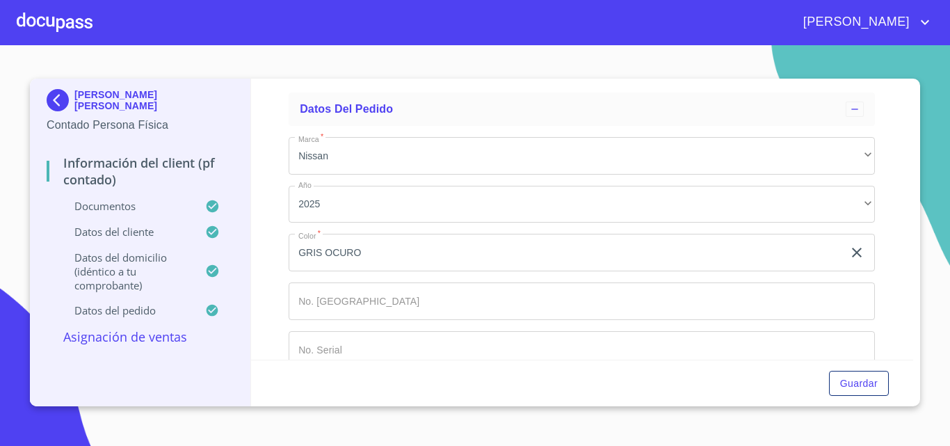
scroll to position [3730, 0]
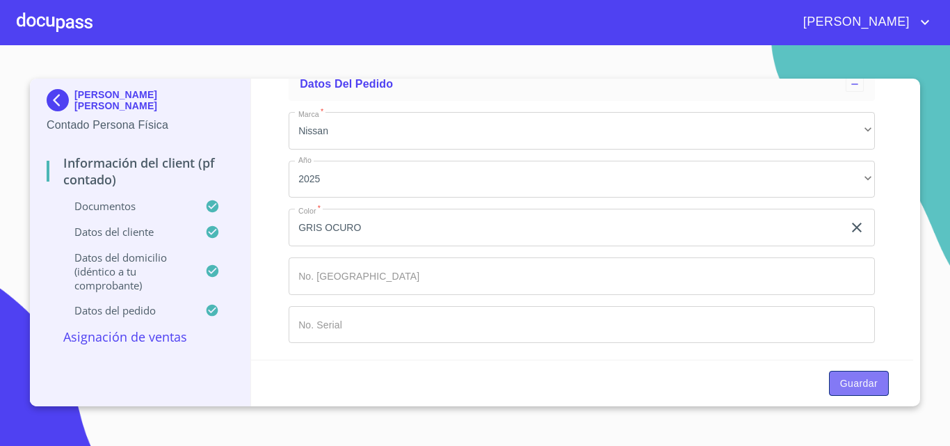
click at [852, 386] on span "Guardar" at bounding box center [860, 383] width 38 height 17
